Goal: Transaction & Acquisition: Purchase product/service

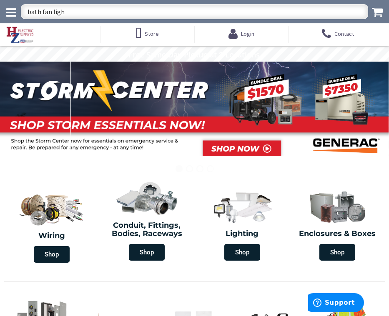
type input "bath fan light"
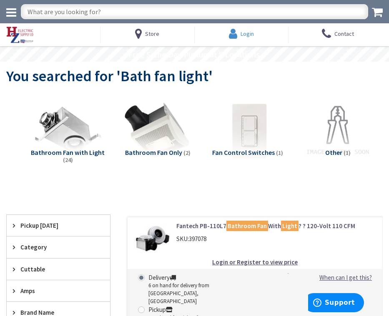
click at [250, 38] on span "Login" at bounding box center [247, 33] width 13 height 15
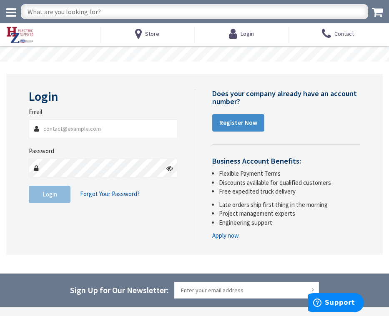
type input "Keith@preciseelectricalsolutions.com"
click at [57, 195] on span "Login" at bounding box center [50, 195] width 15 height 8
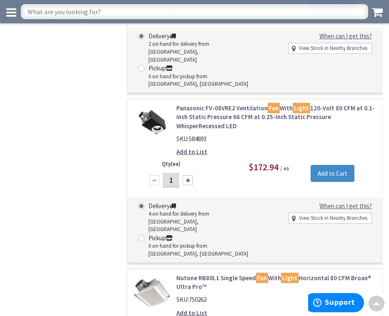
scroll to position [2043, 0]
